Goal: Check status: Check status

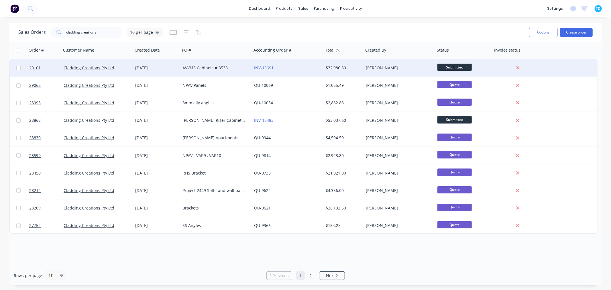
click at [196, 65] on div "AVVM3 Cabinets # 3538" at bounding box center [216, 67] width 72 height 17
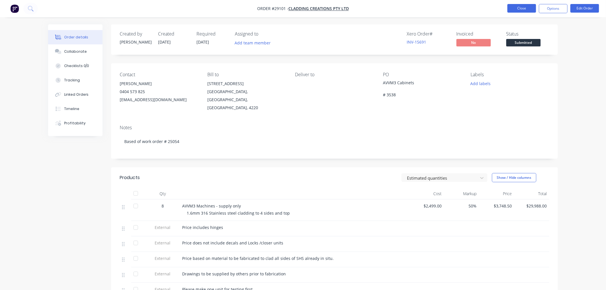
click at [526, 8] on button "Close" at bounding box center [522, 8] width 29 height 9
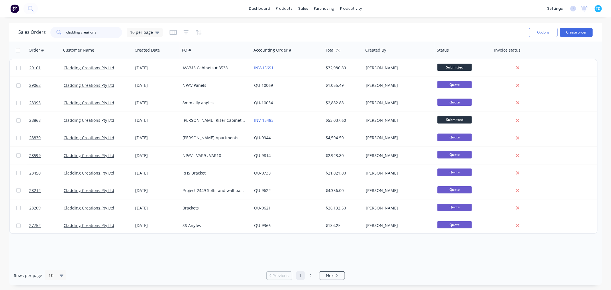
drag, startPoint x: 98, startPoint y: 32, endPoint x: 36, endPoint y: 36, distance: 62.3
click at [36, 37] on div "Sales Orders cladding creations 10 per page" at bounding box center [90, 32] width 144 height 11
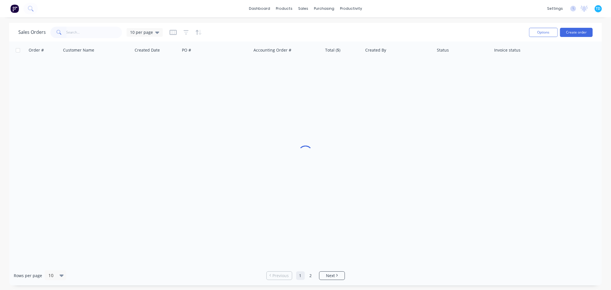
click at [203, 263] on div at bounding box center [305, 154] width 593 height 224
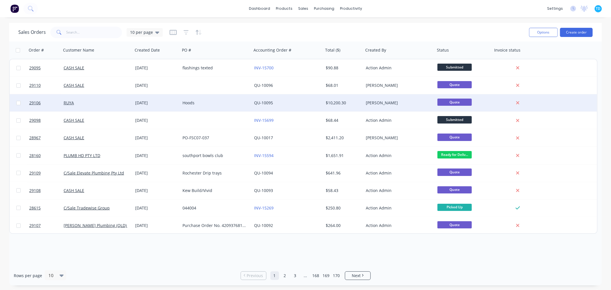
click at [140, 103] on div "[DATE]" at bounding box center [156, 103] width 43 height 6
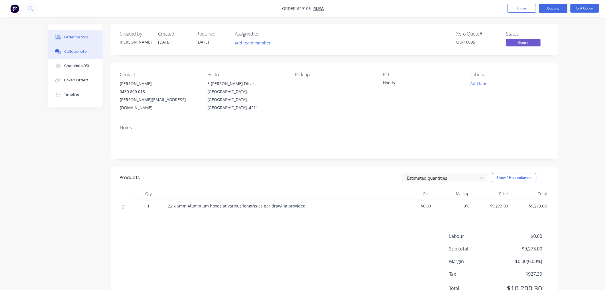
click at [90, 52] on button "Collaborate" at bounding box center [75, 51] width 54 height 14
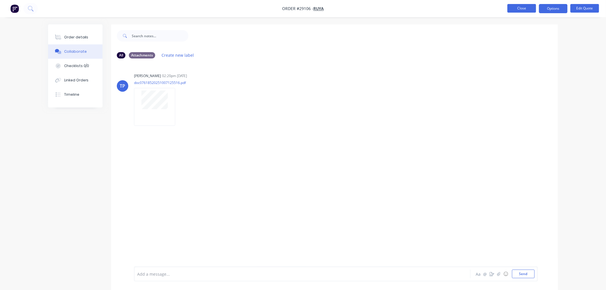
click at [526, 9] on button "Close" at bounding box center [522, 8] width 29 height 9
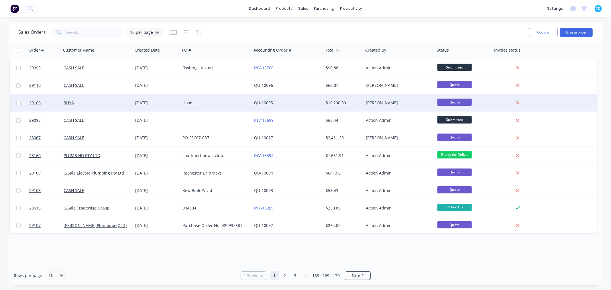
click at [134, 103] on div "[DATE]" at bounding box center [156, 102] width 47 height 17
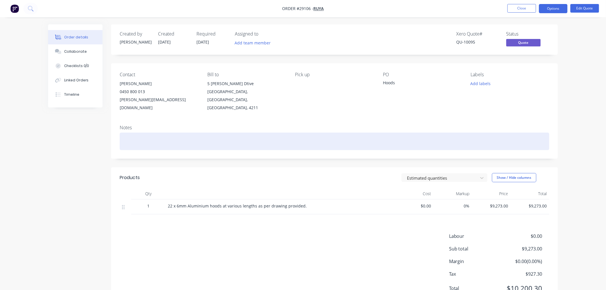
click at [247, 133] on div at bounding box center [335, 141] width 430 height 17
